Goal: Task Accomplishment & Management: Complete application form

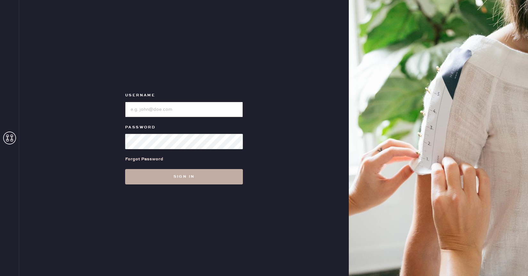
type input "reformationhenderson"
click at [178, 182] on button "Sign in" at bounding box center [184, 176] width 118 height 15
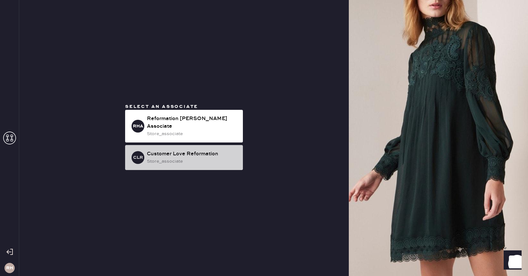
click at [178, 159] on div "store_associate" at bounding box center [192, 161] width 91 height 7
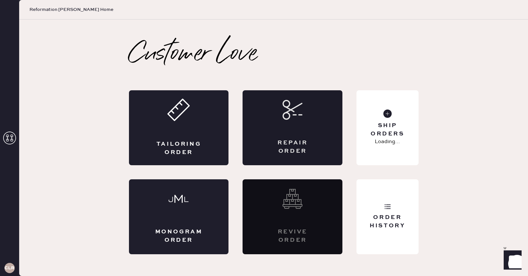
click at [292, 132] on div "Repair Order" at bounding box center [292, 127] width 100 height 75
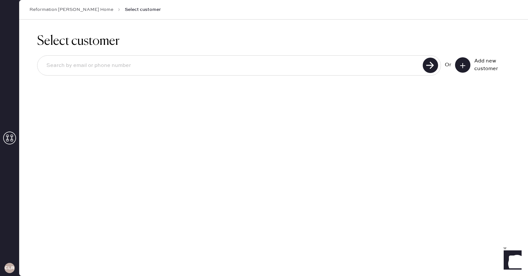
click at [179, 66] on input at bounding box center [230, 65] width 379 height 15
click at [162, 62] on input at bounding box center [230, 65] width 379 height 15
click at [428, 60] on use at bounding box center [430, 65] width 15 height 15
drag, startPoint x: 124, startPoint y: 68, endPoint x: 7, endPoint y: 66, distance: 117.7
click at [7, 66] on div "CLR Reformation Henderson Home Select customer Select customer makennakrumel@gm…" at bounding box center [264, 138] width 528 height 276
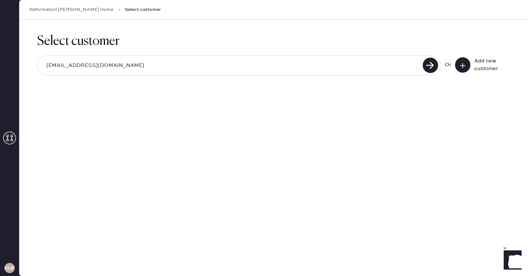
type input "mkrumel@kent.edu"
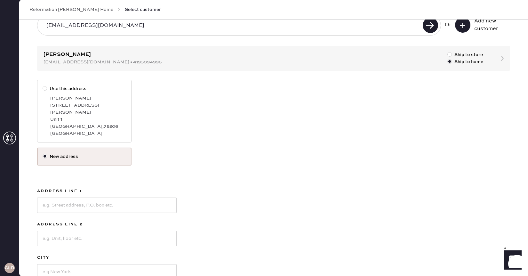
scroll to position [40, 0]
click at [45, 89] on div at bounding box center [45, 88] width 4 height 4
click at [43, 85] on input "Use this address" at bounding box center [43, 85] width 0 height 0
radio input "true"
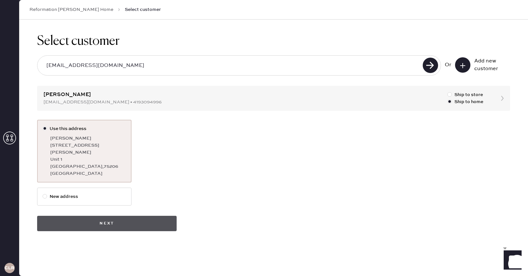
click at [135, 217] on button "Next" at bounding box center [106, 223] width 139 height 15
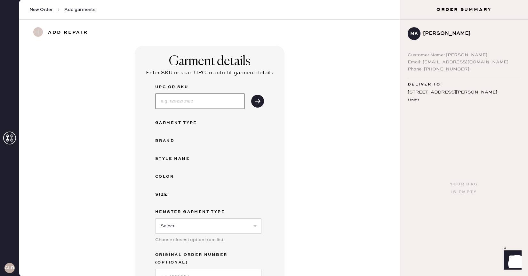
click at [212, 99] on input at bounding box center [200, 100] width 90 height 15
click at [257, 151] on div "UPC or SKU Garment Type Brand Style name Color Size Hemster Garment Type Select…" at bounding box center [209, 183] width 109 height 201
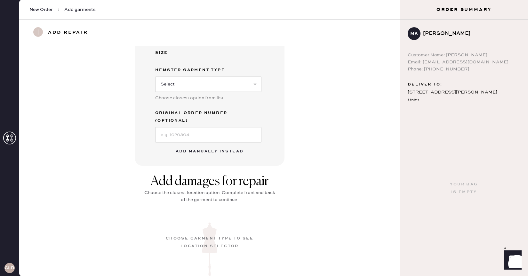
scroll to position [142, 0]
click at [223, 145] on button "Add manually instead" at bounding box center [210, 151] width 76 height 13
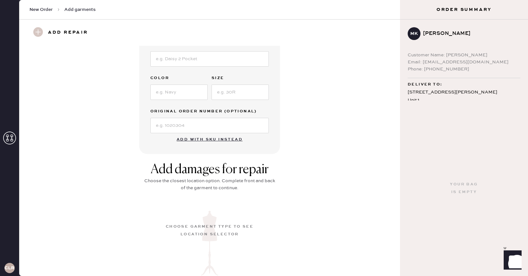
scroll to position [0, 0]
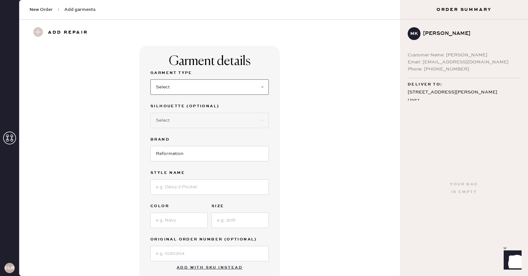
click at [183, 85] on select "Select Basic Skirt Jeans Leggings Pants Shorts Basic Sleeved Dress Basic Sleeve…" at bounding box center [209, 86] width 118 height 15
select select "4"
click at [150, 79] on select "Select Basic Skirt Jeans Leggings Pants Shorts Basic Sleeved Dress Basic Sleeve…" at bounding box center [209, 86] width 118 height 15
click at [186, 186] on input at bounding box center [209, 186] width 118 height 15
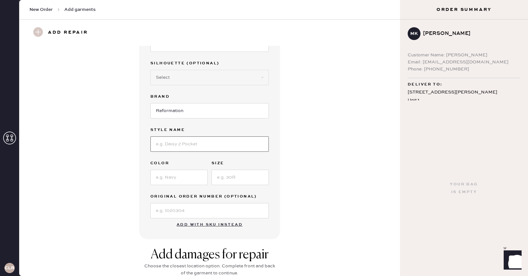
scroll to position [50, 0]
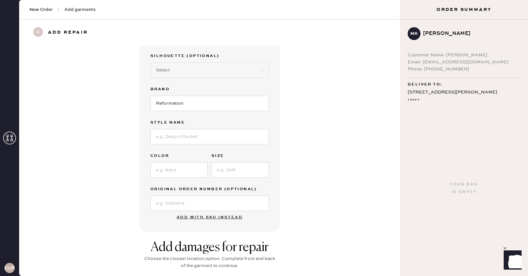
click at [195, 157] on label "Color" at bounding box center [178, 156] width 57 height 8
click at [233, 170] on input at bounding box center [239, 169] width 57 height 15
type input "0"
click at [181, 170] on input at bounding box center [178, 169] width 57 height 15
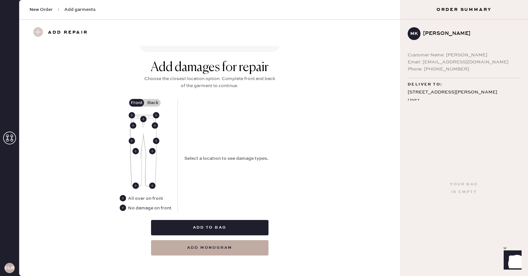
scroll to position [233, 0]
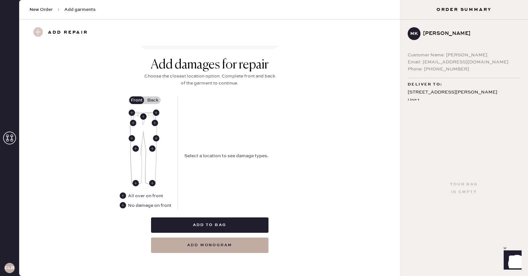
type input "Brown Stripe"
click at [144, 117] on use at bounding box center [143, 116] width 6 height 6
click at [210, 134] on select "Select Broken / Ripped Hem Broken Beads Broken Belt Loop Broken Button Broken E…" at bounding box center [241, 129] width 115 height 15
select select "1699"
click at [184, 122] on select "Select Broken / Ripped Hem Broken Beads Broken Belt Loop Broken Button Broken E…" at bounding box center [241, 129] width 115 height 15
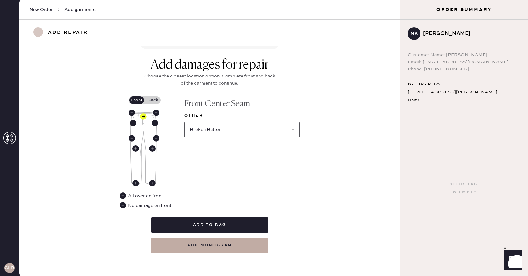
select select
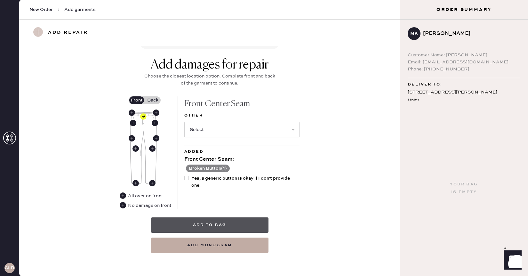
click at [228, 220] on button "Add to bag" at bounding box center [209, 224] width 117 height 15
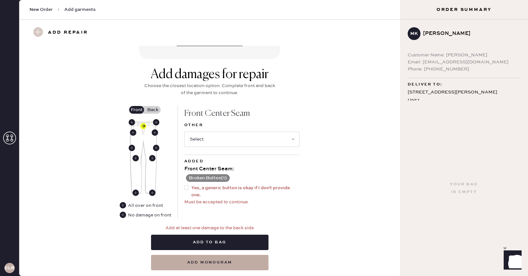
click at [188, 186] on div at bounding box center [187, 191] width 7 height 14
click at [185, 185] on input "Yes, a generic button is okay if I don't provide one." at bounding box center [184, 184] width 0 height 0
checkbox input "true"
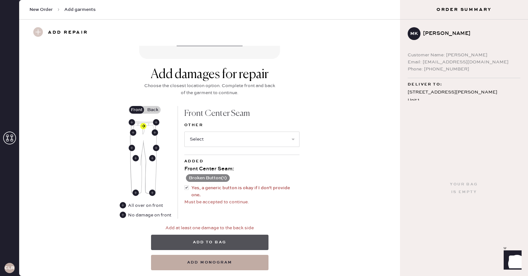
click at [225, 241] on button "Add to bag" at bounding box center [209, 241] width 117 height 15
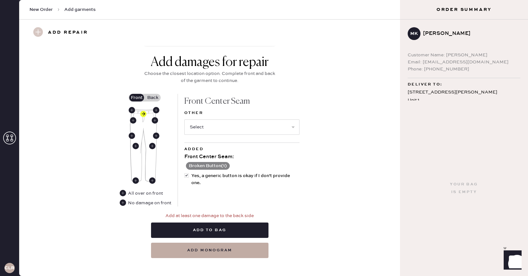
scroll to position [250, 0]
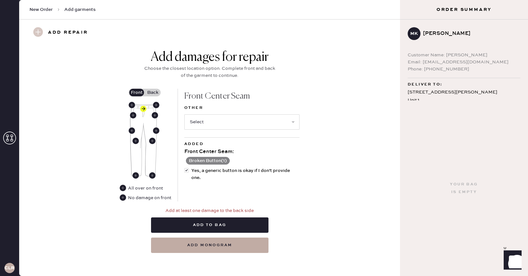
click at [154, 92] on label "Back" at bounding box center [153, 93] width 16 height 8
click at [153, 92] on input "Back" at bounding box center [153, 92] width 0 height 0
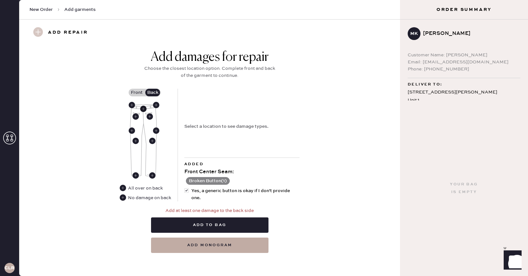
click at [144, 107] on use at bounding box center [143, 109] width 6 height 6
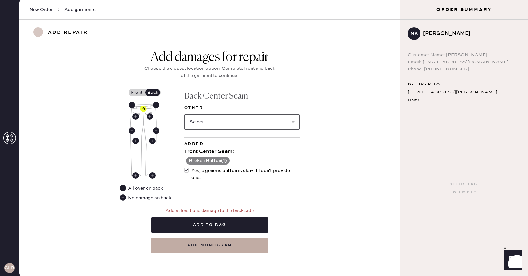
click at [214, 120] on select "Select Broken / Ripped Hem Broken Beads Broken Belt Loop Broken Button Broken E…" at bounding box center [241, 121] width 115 height 15
select select "1699"
click at [184, 114] on select "Select Broken / Ripped Hem Broken Beads Broken Belt Loop Broken Button Broken E…" at bounding box center [241, 121] width 115 height 15
select select
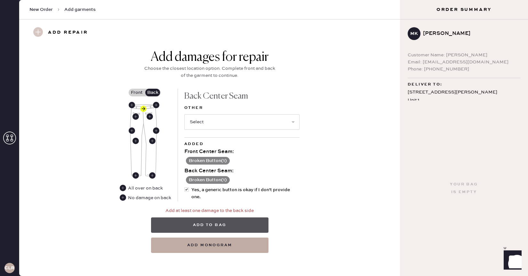
click at [224, 224] on button "Add to bag" at bounding box center [209, 224] width 117 height 15
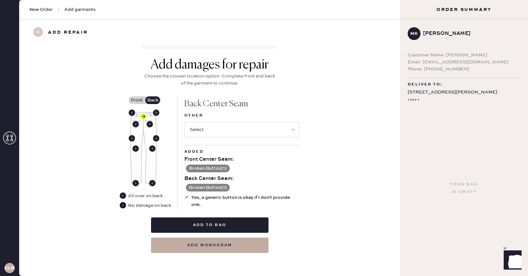
click at [123, 204] on use at bounding box center [123, 205] width 6 height 6
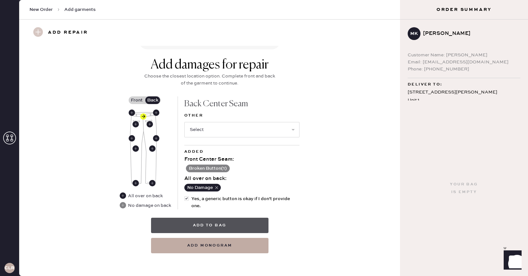
click at [224, 223] on button "Add to bag" at bounding box center [209, 225] width 117 height 15
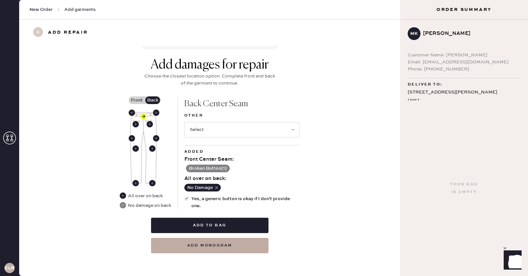
scroll to position [242, 0]
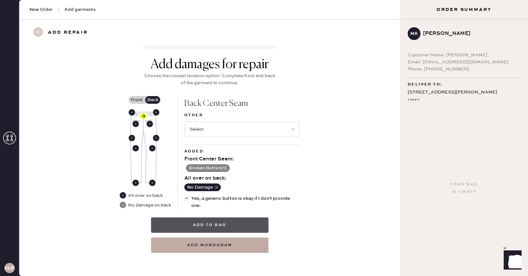
click at [216, 222] on button "Add to bag" at bounding box center [209, 224] width 117 height 15
click at [220, 226] on button "Add to bag" at bounding box center [209, 224] width 117 height 15
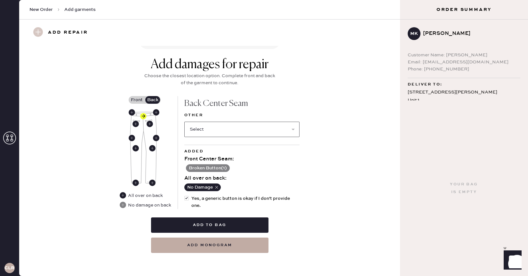
click at [229, 125] on select "Select Broken / Ripped Hem Broken Beads Broken Belt Loop Broken Button Broken E…" at bounding box center [241, 129] width 115 height 15
click at [214, 123] on select "Select Broken / Ripped Hem Broken Beads Broken Belt Loop Broken Button Broken E…" at bounding box center [241, 129] width 115 height 15
select select "1699"
click at [184, 122] on select "Select Broken / Ripped Hem Broken Beads Broken Belt Loop Broken Button Broken E…" at bounding box center [241, 129] width 115 height 15
select select
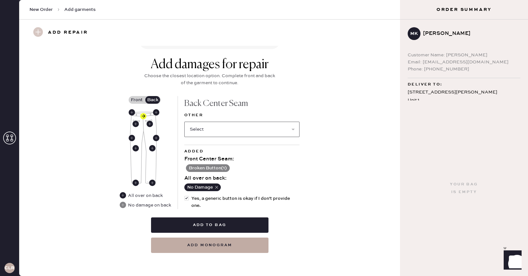
scroll to position [242, 0]
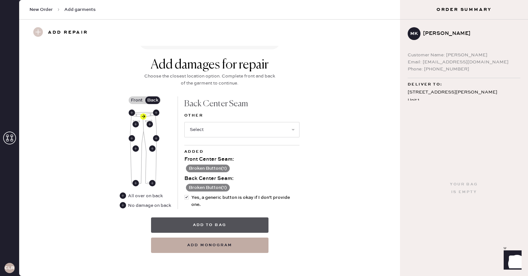
click at [230, 226] on button "Add to bag" at bounding box center [209, 224] width 117 height 15
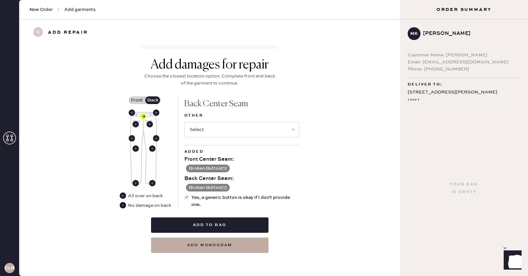
click at [123, 206] on use at bounding box center [123, 205] width 6 height 6
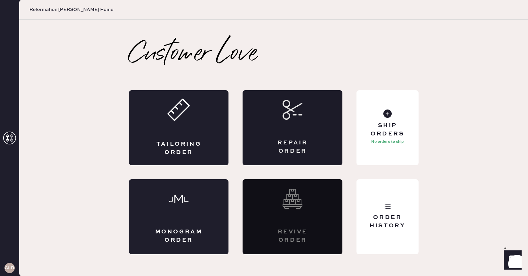
click at [300, 117] on icon at bounding box center [292, 110] width 20 height 20
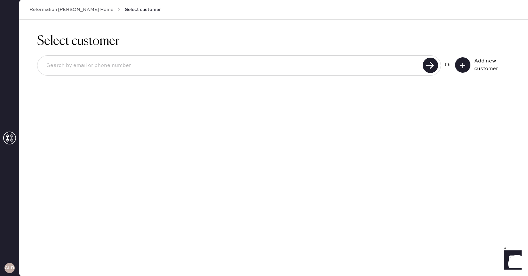
click at [155, 63] on input at bounding box center [230, 65] width 379 height 15
click at [158, 62] on input at bounding box center [230, 65] width 379 height 15
click at [174, 67] on input at bounding box center [230, 65] width 379 height 15
type input "mkrumel@kent.edu"
click at [431, 65] on use at bounding box center [430, 65] width 15 height 15
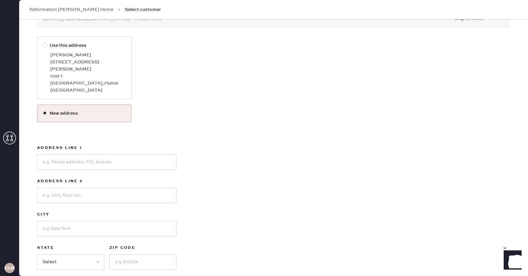
scroll to position [87, 0]
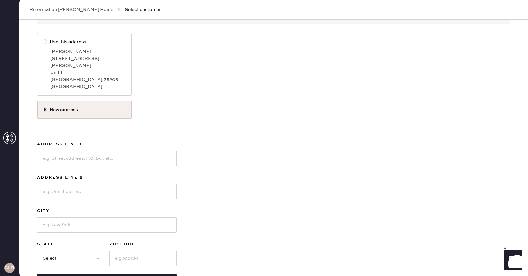
click at [44, 43] on div at bounding box center [45, 41] width 4 height 4
click at [43, 39] on input "Use this address" at bounding box center [43, 38] width 0 height 0
radio input "true"
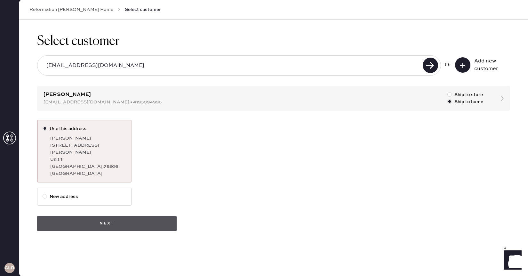
click at [114, 217] on button "Next" at bounding box center [106, 223] width 139 height 15
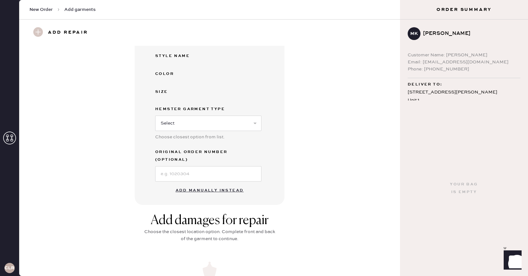
click at [194, 184] on button "Add manually instead" at bounding box center [210, 190] width 76 height 13
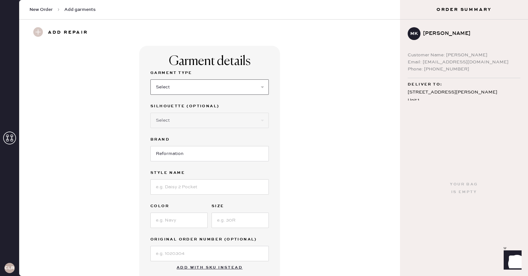
click at [185, 91] on select "Select Basic Skirt Jeans Leggings Pants Shorts Basic Sleeved Dress Basic Sleeve…" at bounding box center [209, 86] width 118 height 15
select select "4"
click at [150, 79] on select "Select Basic Skirt Jeans Leggings Pants Shorts Basic Sleeved Dress Basic Sleeve…" at bounding box center [209, 86] width 118 height 15
click at [178, 122] on select "Select Joggers Shorts Cropped Flare Boot Cut Straight Skinny Other" at bounding box center [209, 120] width 118 height 15
select select "11"
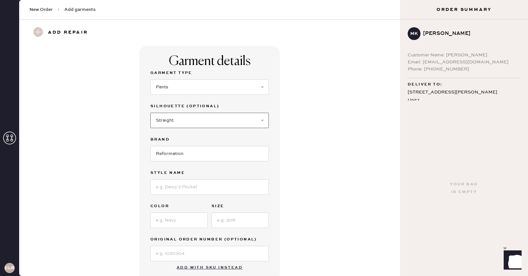
click at [150, 113] on select "Select Joggers Shorts Cropped Flare Boot Cut Straight Skinny Other" at bounding box center [209, 120] width 118 height 15
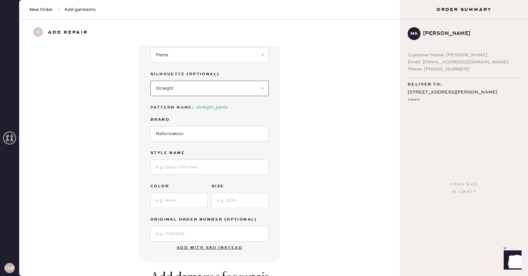
scroll to position [39, 0]
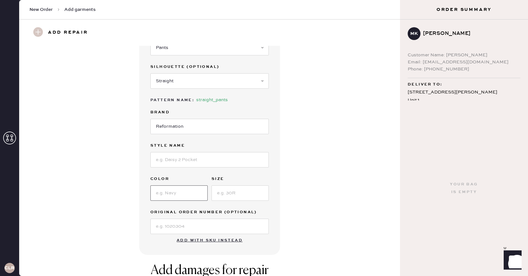
click at [180, 198] on input at bounding box center [178, 192] width 57 height 15
type input "Brown Stripe"
click at [232, 192] on input at bounding box center [239, 192] width 57 height 15
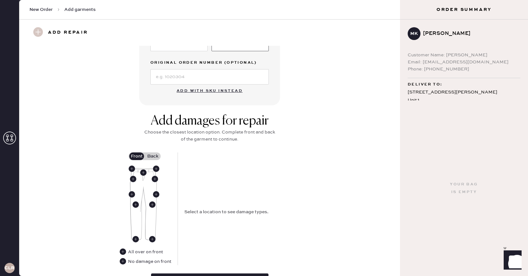
scroll to position [192, 0]
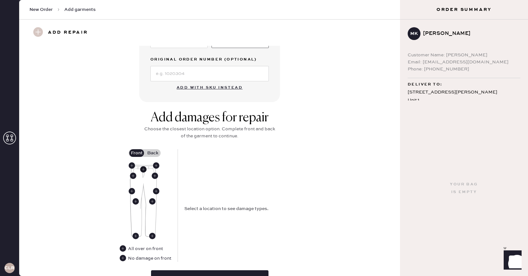
type input "0"
click at [146, 168] on use at bounding box center [143, 169] width 6 height 6
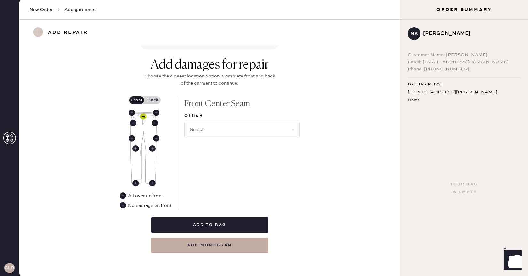
click at [146, 116] on use at bounding box center [143, 116] width 6 height 6
click at [144, 116] on use at bounding box center [143, 116] width 6 height 6
click at [143, 116] on use at bounding box center [143, 116] width 6 height 6
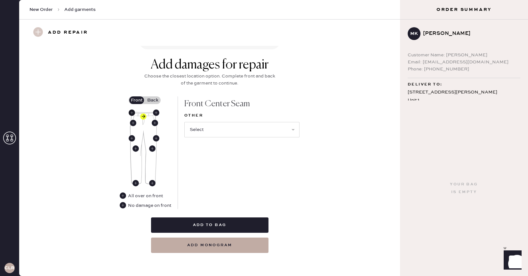
click at [132, 113] on use at bounding box center [132, 112] width 6 height 6
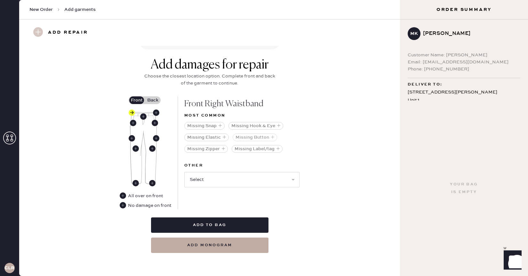
click at [250, 136] on button "Missing Button" at bounding box center [255, 137] width 44 height 8
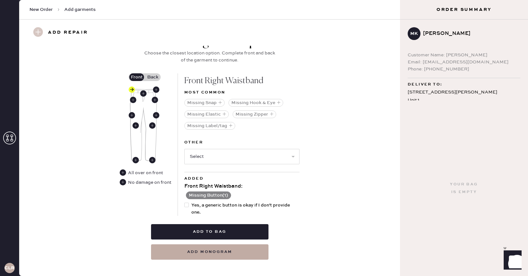
scroll to position [270, 0]
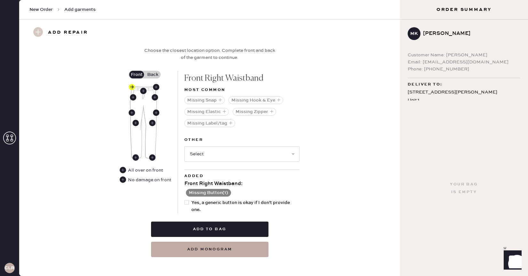
click at [187, 202] on div at bounding box center [186, 202] width 4 height 4
click at [185, 199] on input "Yes, a generic button is okay if I don't provide one." at bounding box center [184, 199] width 0 height 0
checkbox input "true"
click at [216, 226] on button "Add to bag" at bounding box center [209, 228] width 117 height 15
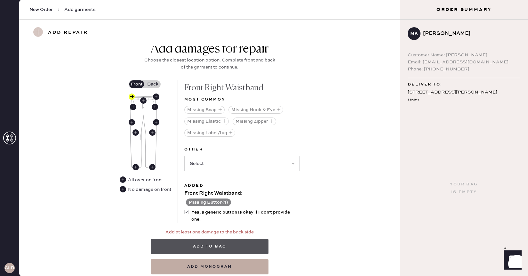
scroll to position [280, 0]
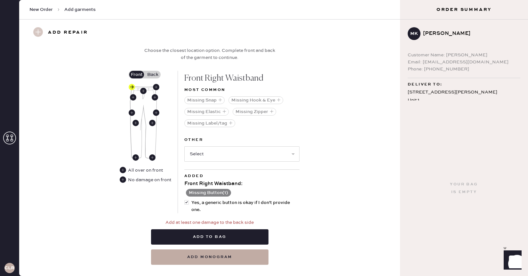
click at [150, 73] on label "Back" at bounding box center [153, 75] width 16 height 8
click at [153, 75] on input "Back" at bounding box center [153, 75] width 0 height 0
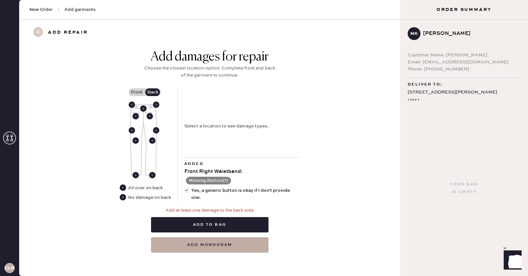
scroll to position [262, 0]
click at [122, 197] on use at bounding box center [123, 197] width 6 height 6
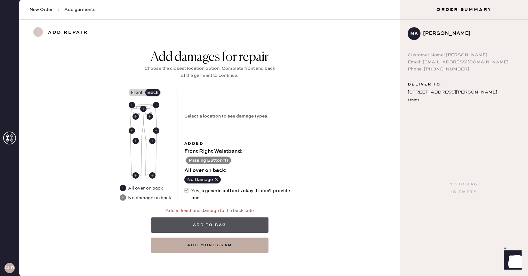
click at [202, 222] on button "Add to bag" at bounding box center [209, 224] width 117 height 15
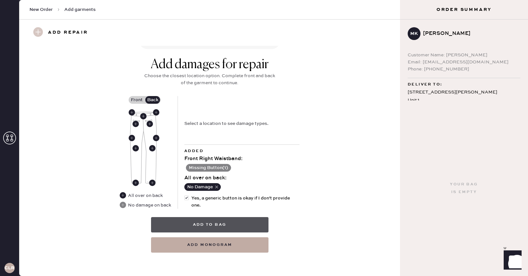
scroll to position [254, 0]
click at [214, 223] on button "Add to bag" at bounding box center [209, 224] width 117 height 15
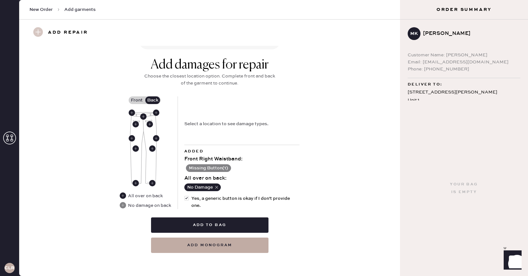
click at [214, 186] on button "No Damage" at bounding box center [202, 187] width 36 height 8
click at [218, 187] on icon "button" at bounding box center [216, 187] width 4 height 4
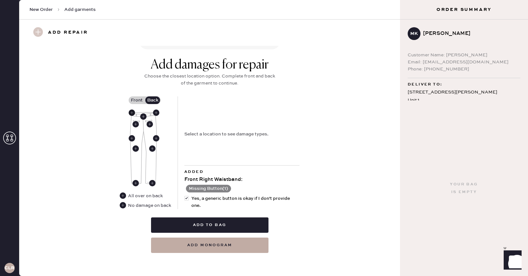
click at [129, 114] on icon at bounding box center [132, 112] width 6 height 6
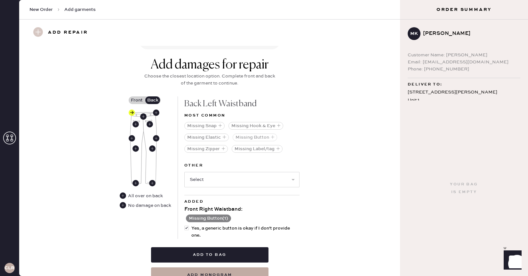
click at [272, 137] on icon "button" at bounding box center [273, 137] width 4 height 4
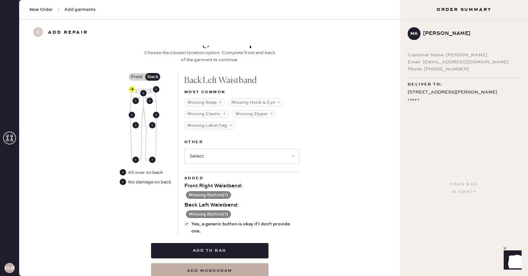
scroll to position [284, 0]
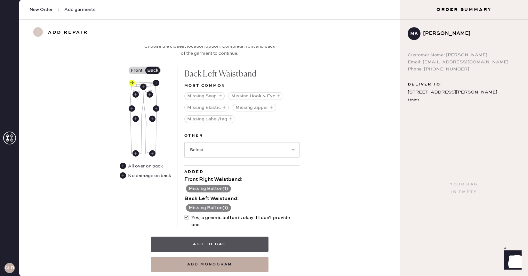
click at [212, 240] on button "Add to bag" at bounding box center [209, 243] width 117 height 15
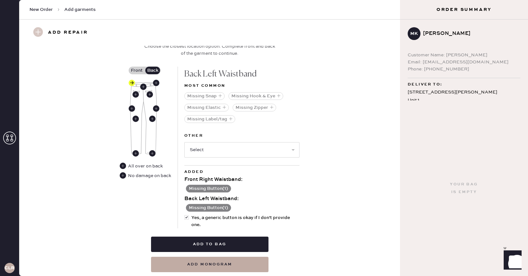
scroll to position [303, 0]
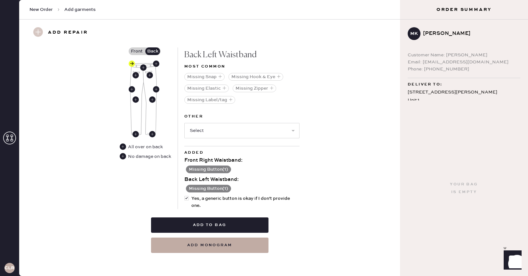
click at [225, 122] on div "Select Broken / Ripped Hem Broken Beads Broken Belt Loop Broken Button Broken E…" at bounding box center [241, 130] width 115 height 17
click at [248, 131] on select "Select Broken / Ripped Hem Broken Beads Broken Belt Loop Broken Button Broken E…" at bounding box center [241, 130] width 115 height 15
select select "1699"
click at [184, 123] on select "Select Broken / Ripped Hem Broken Beads Broken Belt Loop Broken Button Broken E…" at bounding box center [241, 130] width 115 height 15
select select
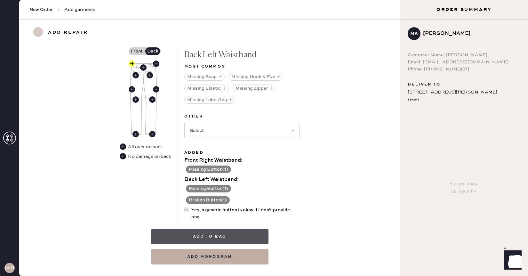
click at [212, 237] on button "Add to bag" at bounding box center [209, 236] width 117 height 15
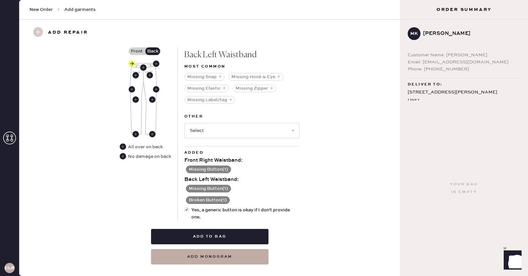
click at [216, 245] on div "Add to bag add monogram" at bounding box center [209, 242] width 117 height 44
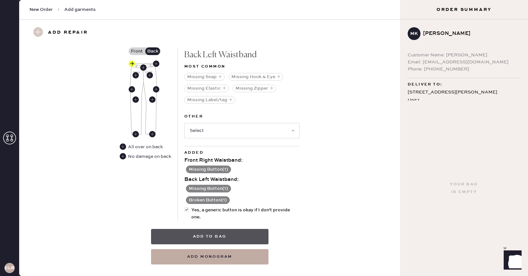
click at [216, 240] on button "Add to bag" at bounding box center [209, 236] width 117 height 15
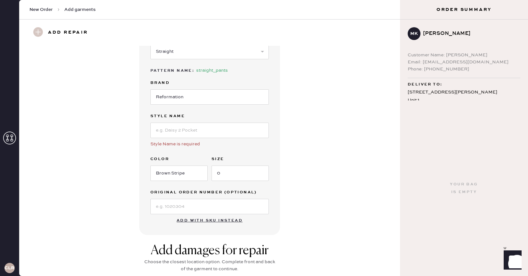
scroll to position [0, 0]
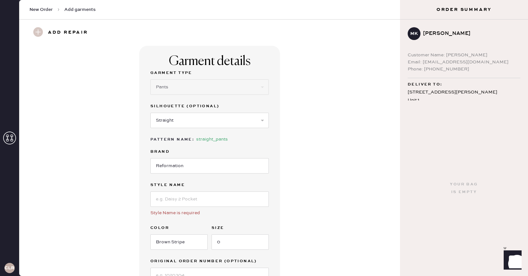
click at [54, 30] on h3 "Add repair" at bounding box center [68, 32] width 40 height 11
click at [39, 30] on use at bounding box center [38, 32] width 10 height 10
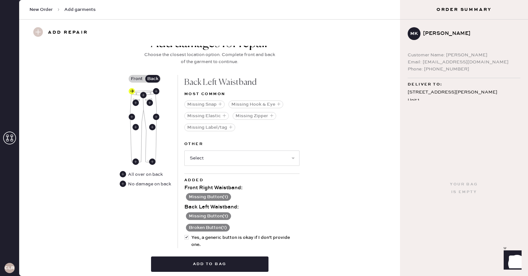
scroll to position [315, 0]
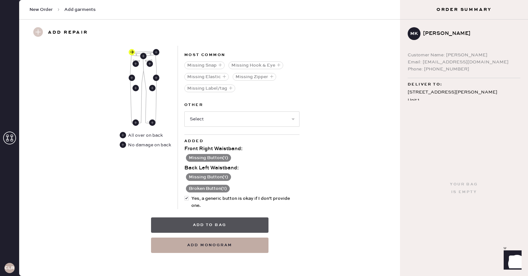
click at [223, 222] on button "Add to bag" at bounding box center [209, 224] width 117 height 15
click at [234, 221] on button "Add to bag" at bounding box center [209, 224] width 117 height 15
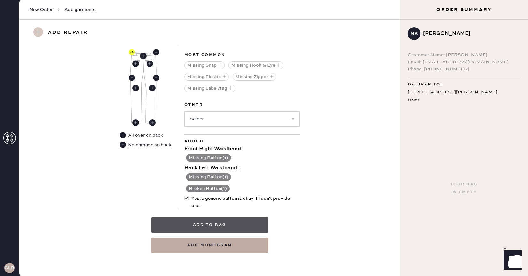
click at [234, 221] on button "Add to bag" at bounding box center [209, 224] width 117 height 15
click at [210, 226] on button "Add to bag" at bounding box center [209, 224] width 117 height 15
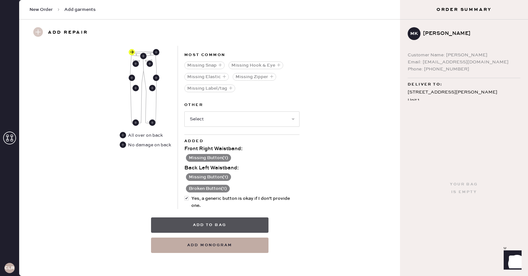
click at [224, 223] on button "Add to bag" at bounding box center [209, 224] width 117 height 15
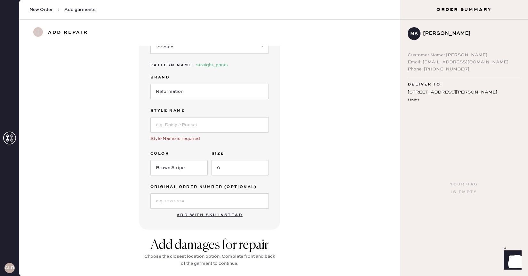
scroll to position [37, 0]
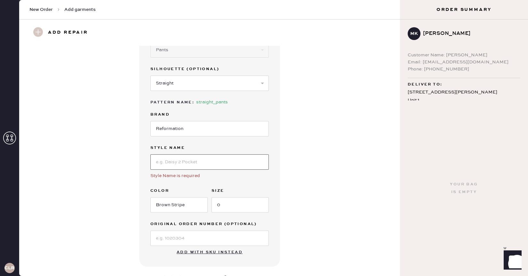
click at [192, 158] on input at bounding box center [209, 161] width 118 height 15
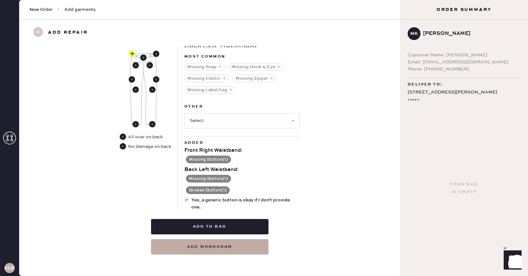
scroll to position [315, 0]
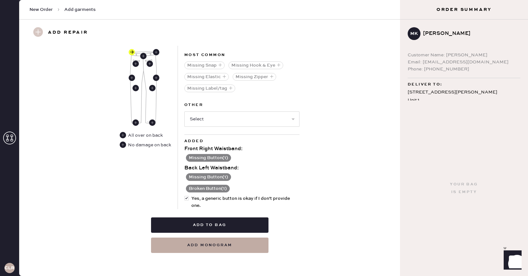
click at [283, 148] on div "Front Right Waistband :" at bounding box center [241, 149] width 115 height 8
click at [126, 145] on div "No damage on back" at bounding box center [148, 144] width 45 height 7
click at [123, 145] on use at bounding box center [123, 144] width 6 height 6
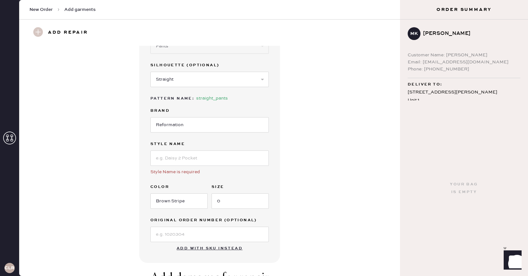
scroll to position [40, 0]
click at [210, 155] on input at bounding box center [209, 158] width 118 height 15
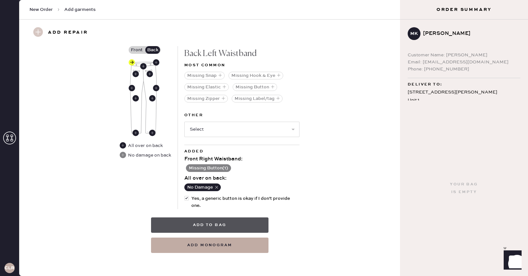
type input "Alex mid Rise"
click at [209, 220] on button "Add to bag" at bounding box center [209, 224] width 117 height 15
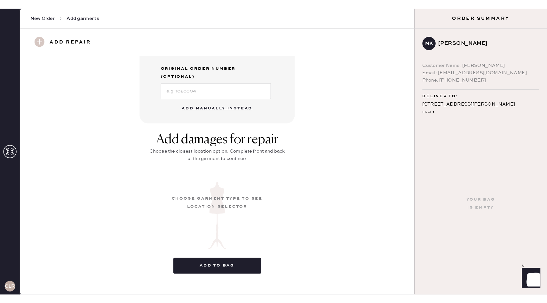
scroll to position [39, 0]
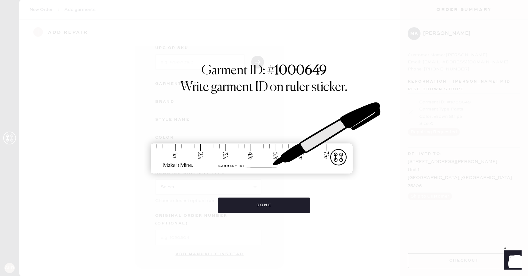
click at [234, 155] on img at bounding box center [264, 138] width 240 height 106
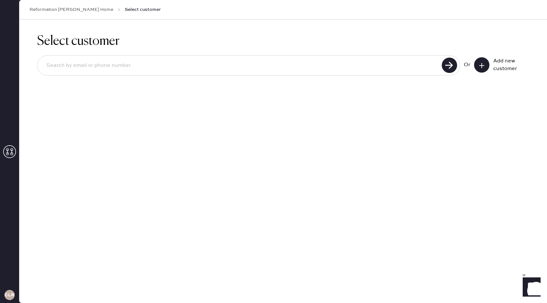
click at [344, 61] on input at bounding box center [240, 65] width 399 height 15
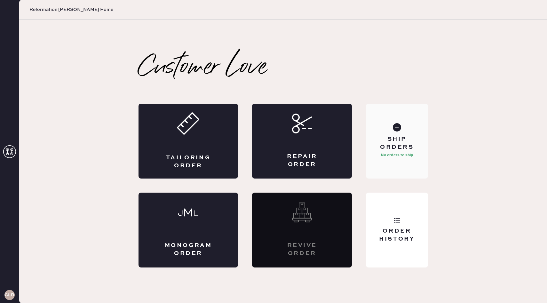
click at [399, 139] on div "Ship Orders" at bounding box center [396, 143] width 51 height 16
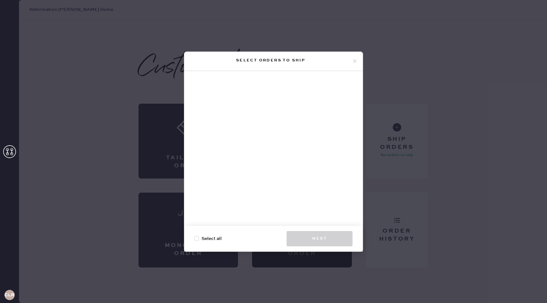
click at [353, 60] on use at bounding box center [355, 61] width 4 height 4
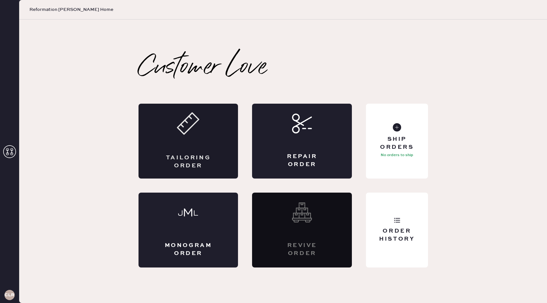
click at [198, 134] on icon at bounding box center [188, 123] width 22 height 22
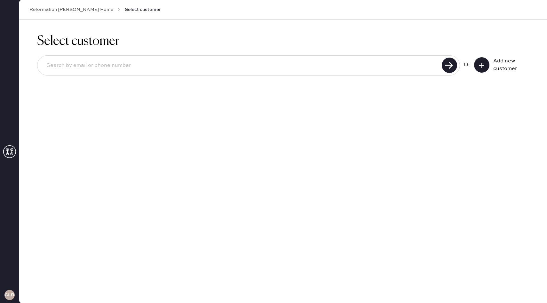
click at [150, 62] on input at bounding box center [240, 65] width 399 height 15
type input "[EMAIL_ADDRESS][DOMAIN_NAME]"
click at [442, 69] on icon at bounding box center [449, 65] width 15 height 15
click at [445, 66] on use at bounding box center [449, 65] width 15 height 15
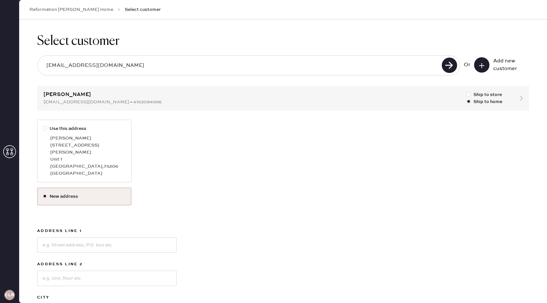
click at [44, 131] on div at bounding box center [46, 128] width 7 height 7
click at [43, 125] on input "Use this address" at bounding box center [43, 125] width 0 height 0
radio input "true"
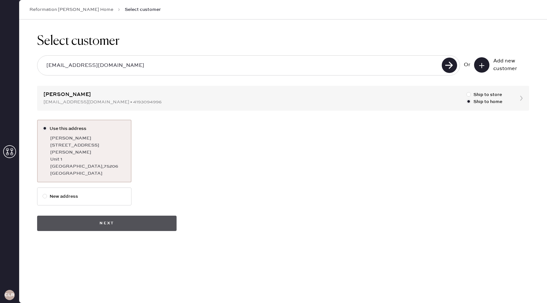
click at [106, 216] on button "Next" at bounding box center [106, 223] width 139 height 15
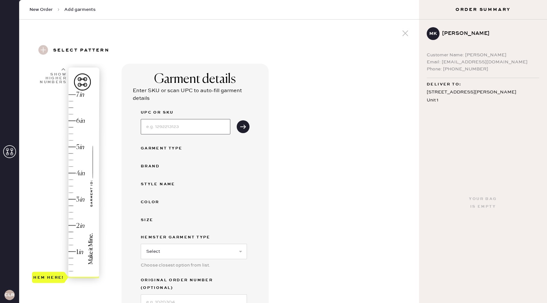
click at [183, 127] on input at bounding box center [186, 126] width 90 height 15
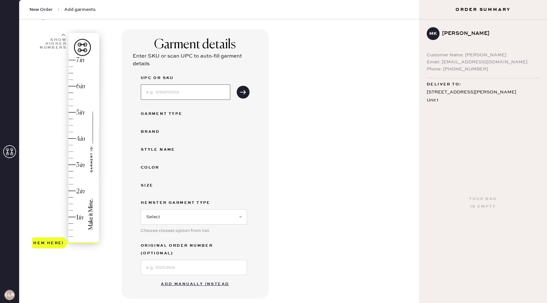
scroll to position [35, 0]
click at [186, 277] on button "Add manually instead" at bounding box center [195, 283] width 76 height 13
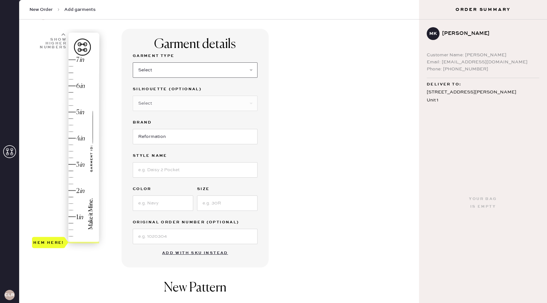
click at [175, 63] on select "Select Basic Skirt Jeans Leggings Pants Shorts Basic Sleeved Dress Basic Sleeve…" at bounding box center [195, 69] width 125 height 15
select select "4"
click at [133, 62] on select "Select Basic Skirt Jeans Leggings Pants Shorts Basic Sleeved Dress Basic Sleeve…" at bounding box center [195, 69] width 125 height 15
click at [173, 107] on select "Select Joggers Shorts Cropped Flare Boot Cut Straight Skinny Other" at bounding box center [195, 103] width 125 height 15
select select "11"
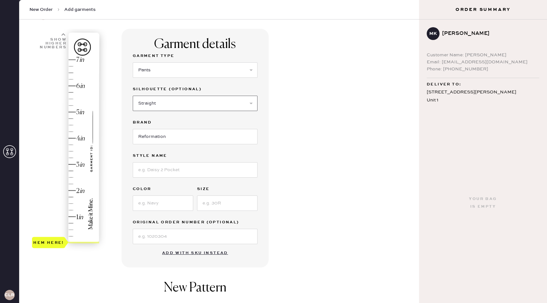
click at [133, 96] on select "Select Joggers Shorts Cropped Flare Boot Cut Straight Skinny Other" at bounding box center [195, 103] width 125 height 15
click at [164, 170] on input at bounding box center [195, 169] width 125 height 15
type input "Alex mid Rise"
click at [184, 200] on input at bounding box center [163, 202] width 60 height 15
type input "Brown Stripe"
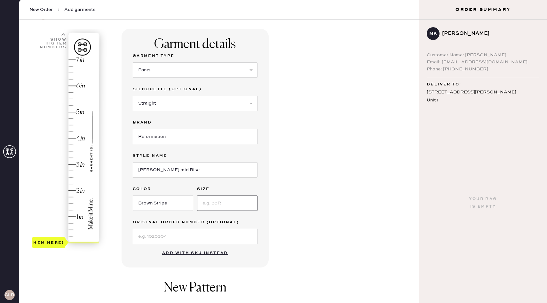
click at [219, 208] on input at bounding box center [227, 202] width 60 height 15
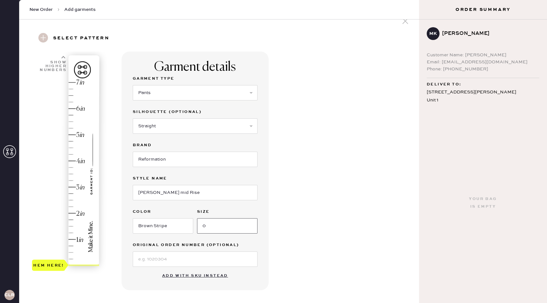
scroll to position [18, 0]
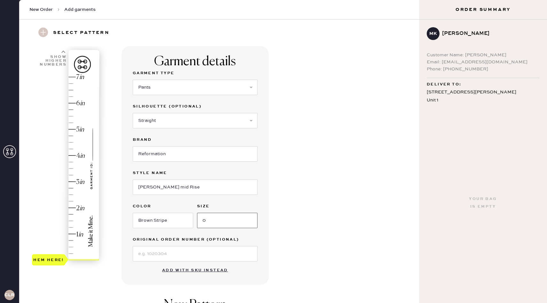
type input "0"
drag, startPoint x: 442, startPoint y: 62, endPoint x: 490, endPoint y: 63, distance: 47.3
click at [490, 63] on div "Email: mkrumel@kent.edu" at bounding box center [483, 62] width 113 height 7
copy div "mkrumel@kent.edu"
click at [43, 11] on span "New Order" at bounding box center [40, 9] width 23 height 6
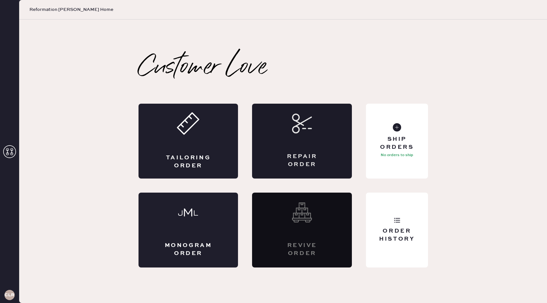
click at [307, 146] on div "Repair Order" at bounding box center [302, 141] width 100 height 75
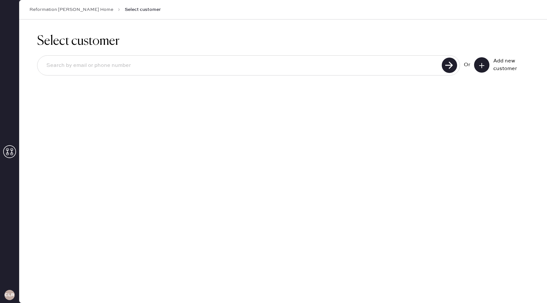
click at [195, 70] on input at bounding box center [240, 65] width 399 height 15
paste input "mkrumel@kent.edu"
type input "mkrumel@kent.edu"
click at [444, 70] on use at bounding box center [449, 65] width 15 height 15
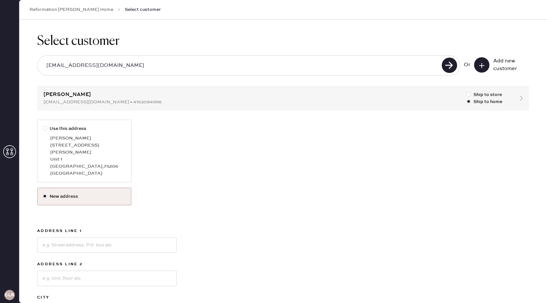
click at [44, 129] on div at bounding box center [45, 128] width 4 height 4
click at [43, 125] on input "Use this address" at bounding box center [43, 125] width 0 height 0
radio input "true"
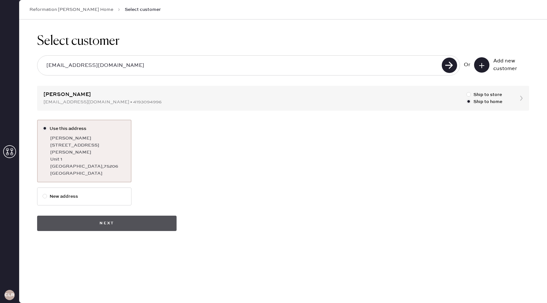
click at [106, 216] on button "Next" at bounding box center [106, 223] width 139 height 15
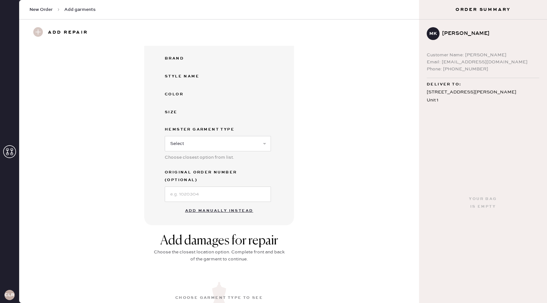
click at [204, 204] on button "Add manually instead" at bounding box center [219, 210] width 76 height 13
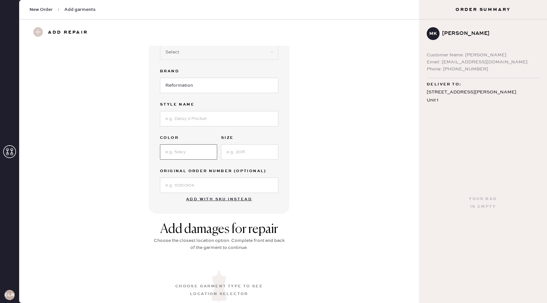
click at [188, 150] on input at bounding box center [188, 151] width 57 height 15
type input "Brown Stripe"
click at [249, 151] on input at bounding box center [249, 151] width 57 height 15
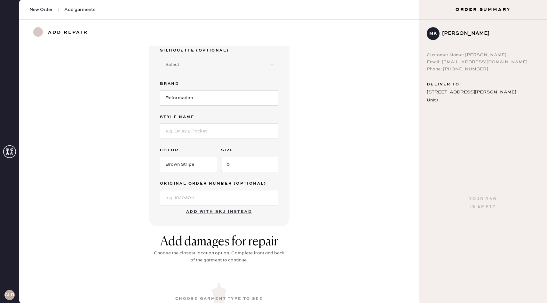
type input "0"
click at [201, 132] on input at bounding box center [219, 130] width 118 height 15
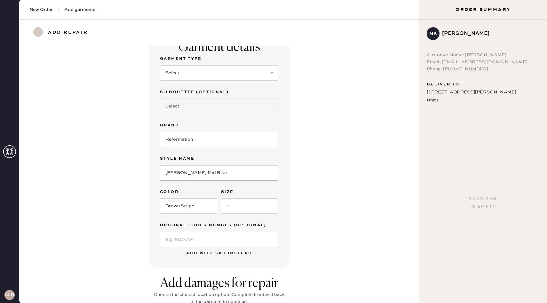
scroll to position [0, 0]
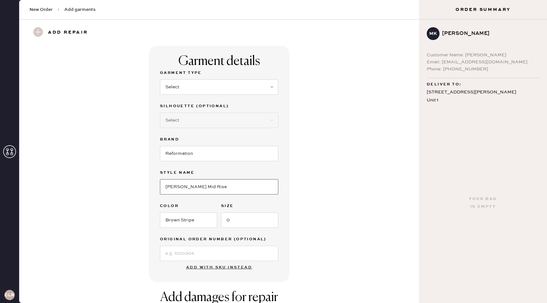
type input "Alex Mid Rise"
click at [216, 92] on select "Select Basic Skirt Jeans Leggings Pants Shorts Basic Sleeved Dress Basic Sleeve…" at bounding box center [219, 86] width 118 height 15
select select "4"
click at [160, 79] on select "Select Basic Skirt Jeans Leggings Pants Shorts Basic Sleeved Dress Basic Sleeve…" at bounding box center [219, 86] width 118 height 15
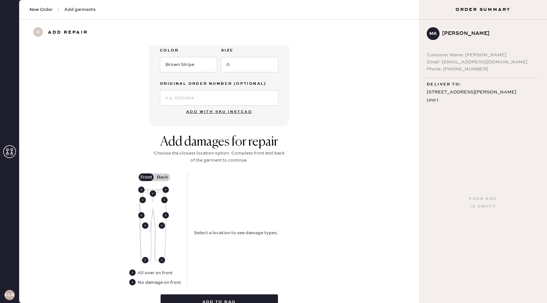
scroll to position [205, 0]
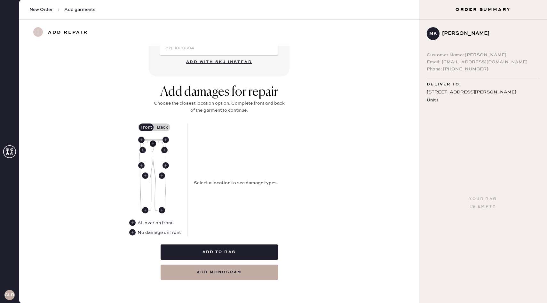
click at [154, 143] on use at bounding box center [153, 143] width 6 height 6
click at [242, 158] on select "Select Broken / Ripped Hem Broken Beads Broken Belt Loop Broken Button Broken E…" at bounding box center [251, 156] width 115 height 15
select select "1699"
click at [194, 149] on select "Select Broken / Ripped Hem Broken Beads Broken Belt Loop Broken Button Broken E…" at bounding box center [251, 156] width 115 height 15
select select
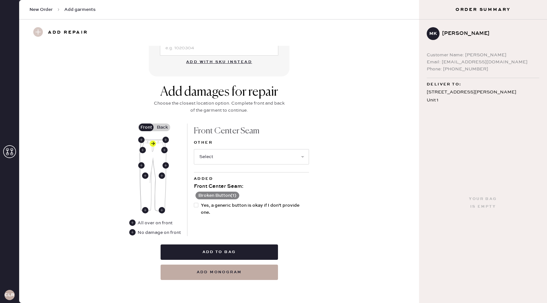
click at [160, 126] on label "Back" at bounding box center [162, 127] width 16 height 8
click at [162, 127] on input "Back" at bounding box center [162, 127] width 0 height 0
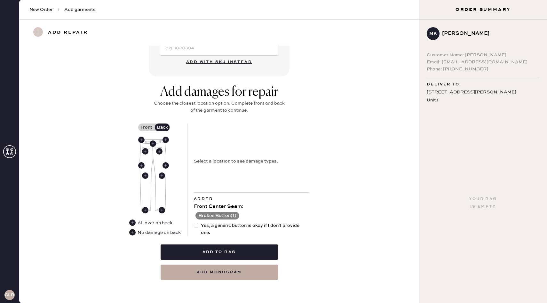
click at [133, 232] on use at bounding box center [132, 232] width 6 height 6
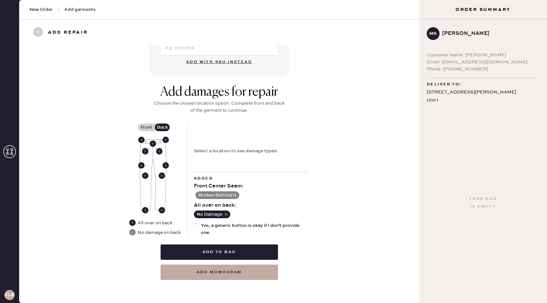
click at [197, 225] on div at bounding box center [196, 225] width 4 height 4
click at [194, 222] on input "Yes, a generic button is okay if I don't provide one." at bounding box center [194, 222] width 0 height 0
checkbox input "true"
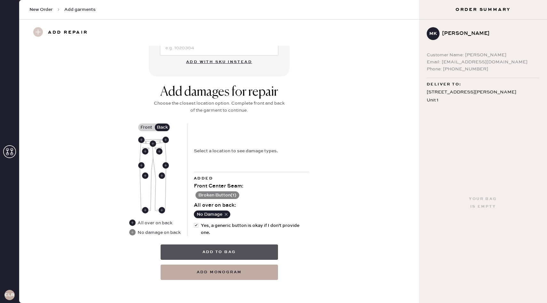
click at [235, 249] on button "Add to bag" at bounding box center [219, 251] width 117 height 15
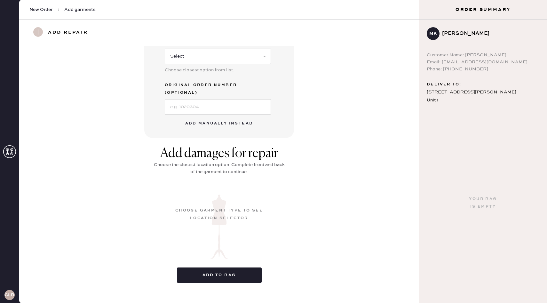
scroll to position [12, 0]
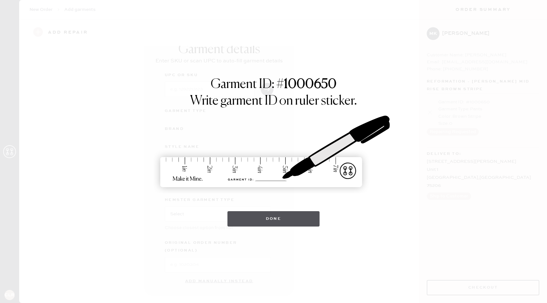
click at [268, 217] on button "Done" at bounding box center [273, 218] width 92 height 15
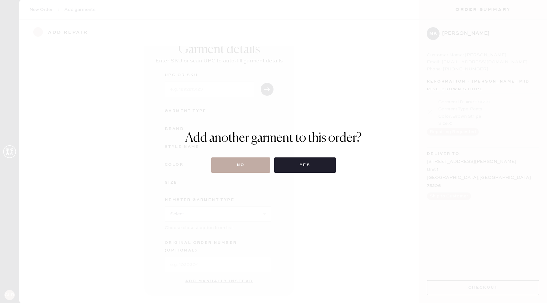
click at [240, 167] on button "No" at bounding box center [240, 164] width 59 height 15
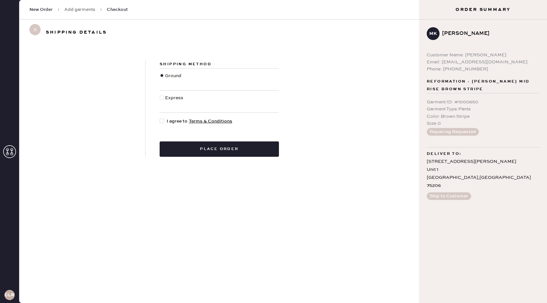
click at [163, 120] on div at bounding box center [162, 121] width 4 height 4
click at [160, 118] on input "I agree to Terms & Conditions" at bounding box center [160, 118] width 0 height 0
checkbox input "true"
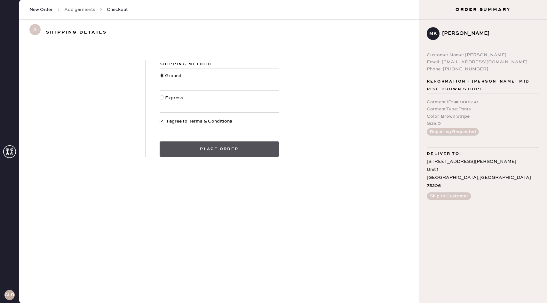
click at [227, 149] on button "Place order" at bounding box center [219, 148] width 119 height 15
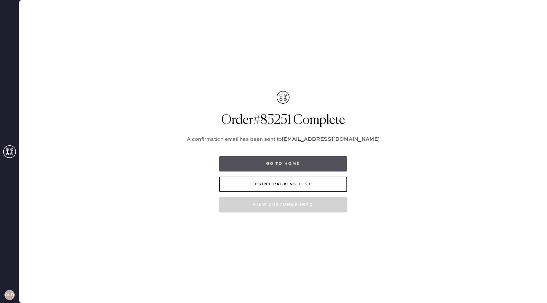
click at [291, 165] on button "Go to home" at bounding box center [283, 163] width 128 height 15
